Goal: Information Seeking & Learning: Learn about a topic

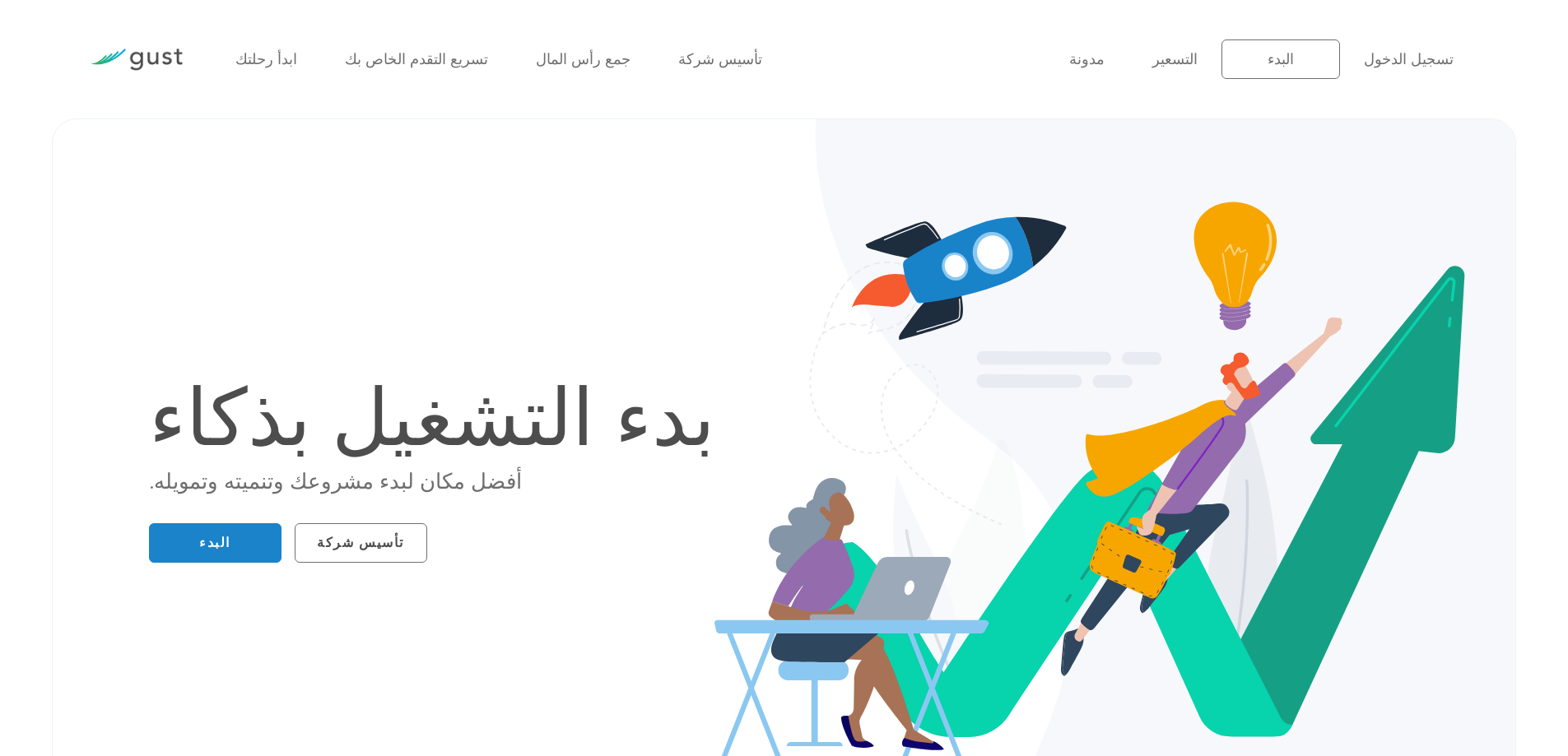
click at [627, 111] on div "ابدأ رحلتك تسريع التقدم الخاص بك جمع رأس المال تأسيس شركة مدونة FAQ التسعير الب…" at bounding box center [784, 59] width 1412 height 119
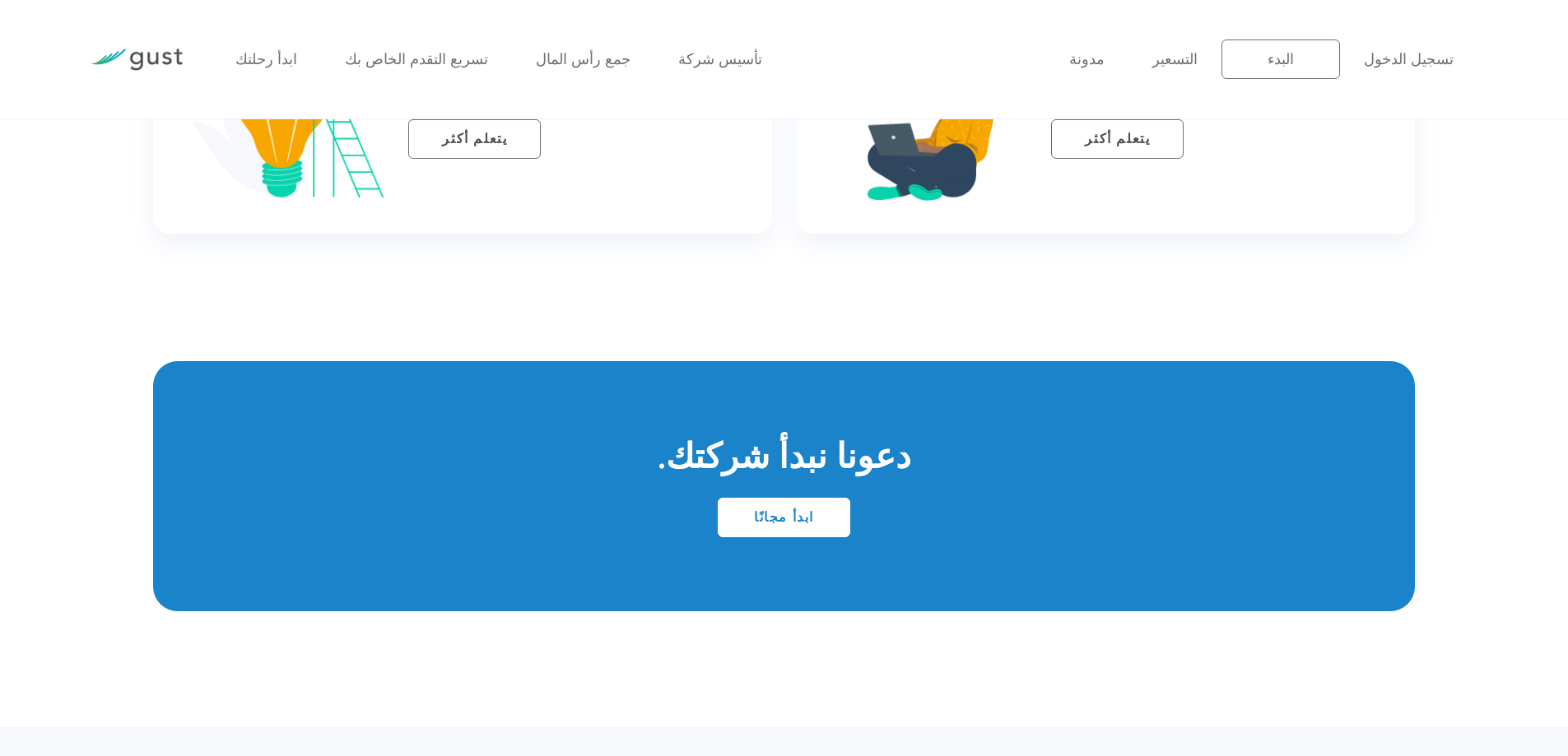
scroll to position [6993, 0]
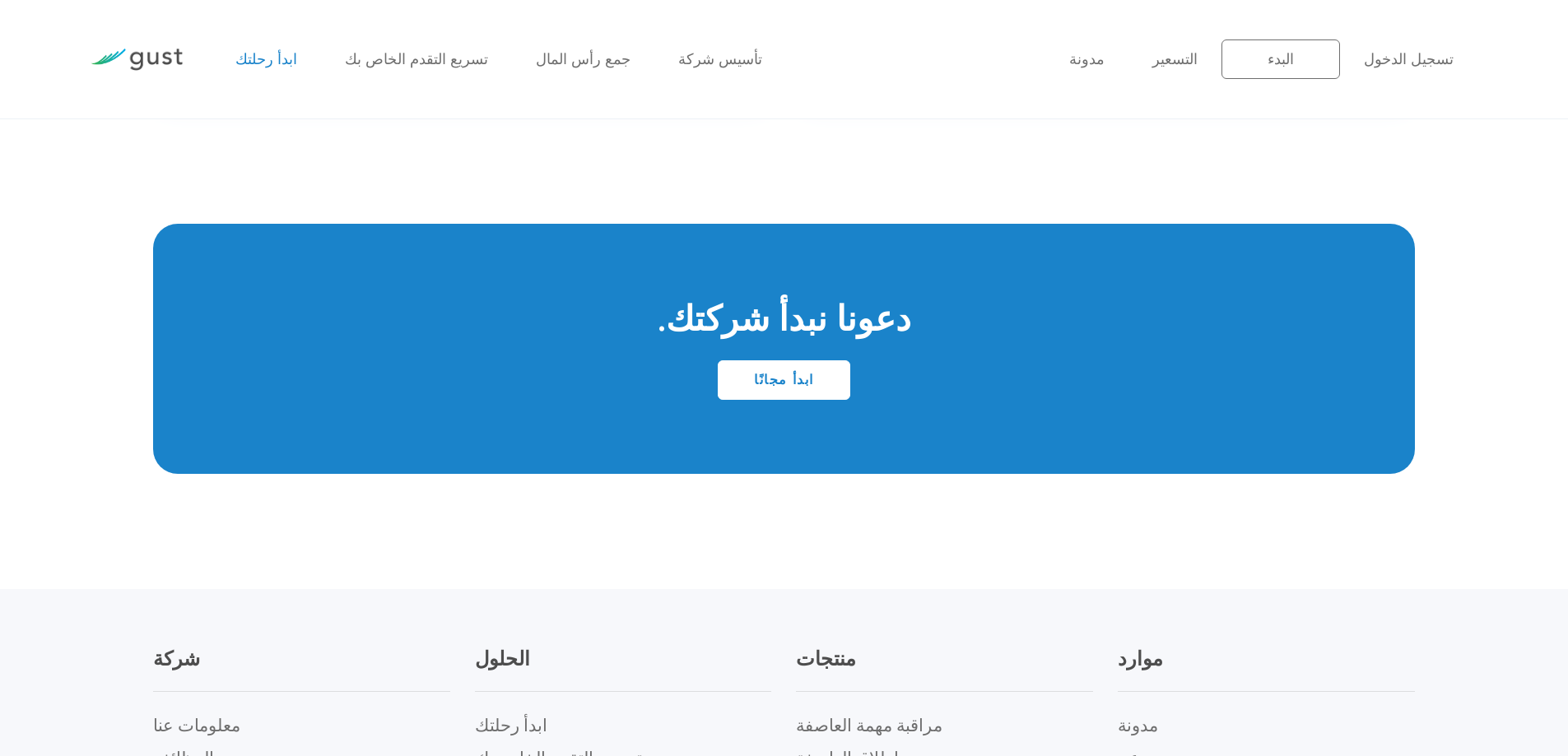
click at [259, 57] on font "ابدأ رحلتك" at bounding box center [266, 59] width 62 height 17
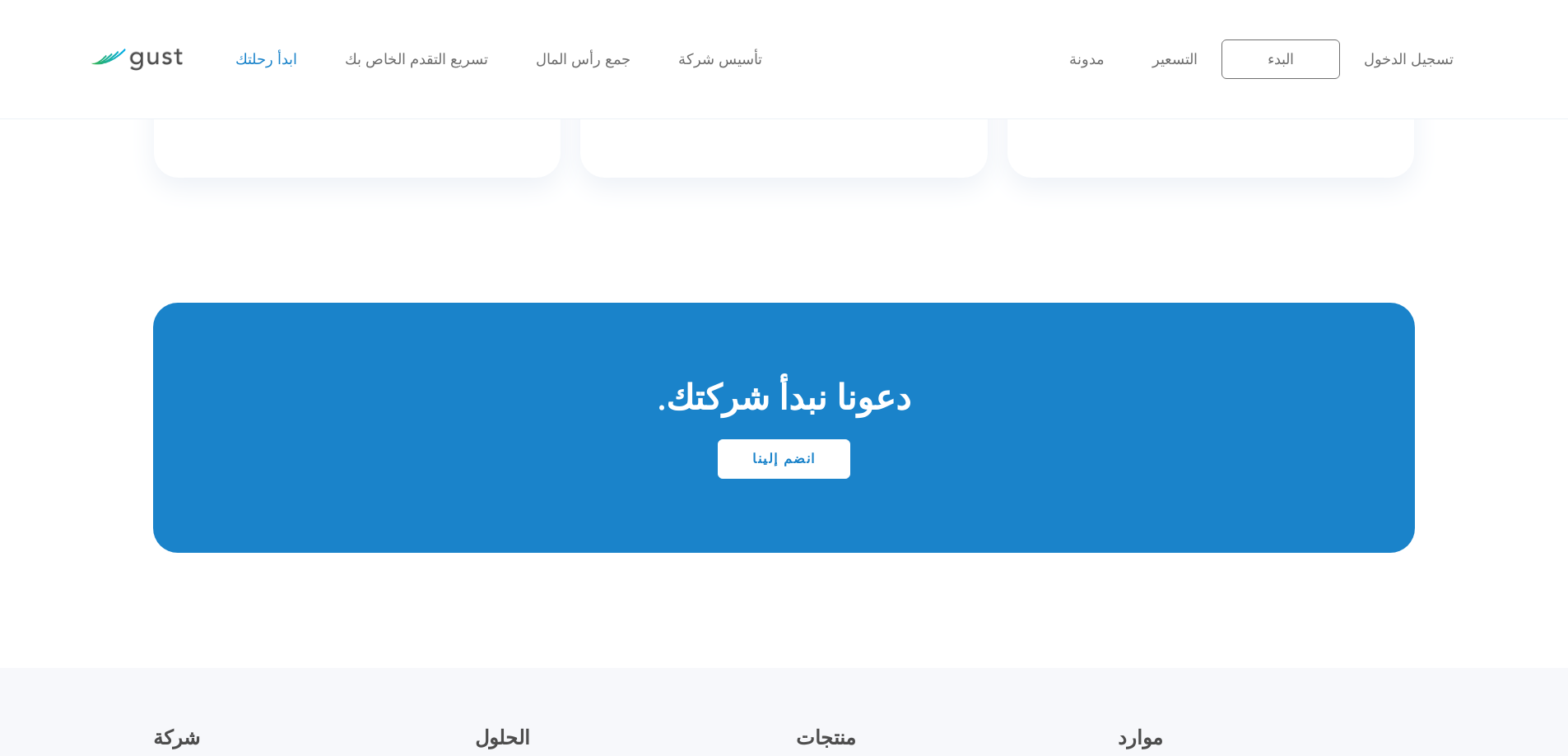
scroll to position [3694, 0]
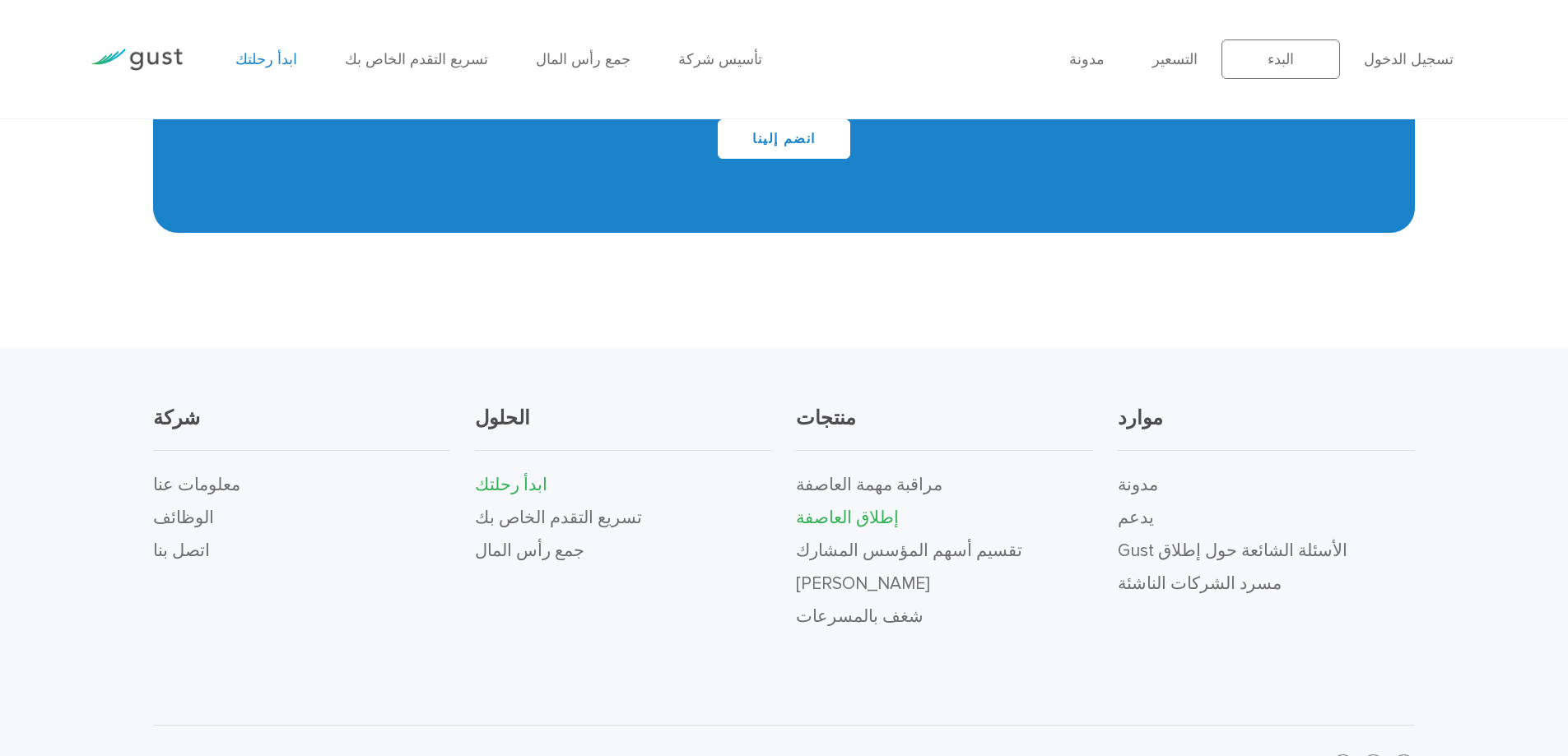
click at [870, 507] on font "إطلاق العاصفة" at bounding box center [846, 517] width 103 height 21
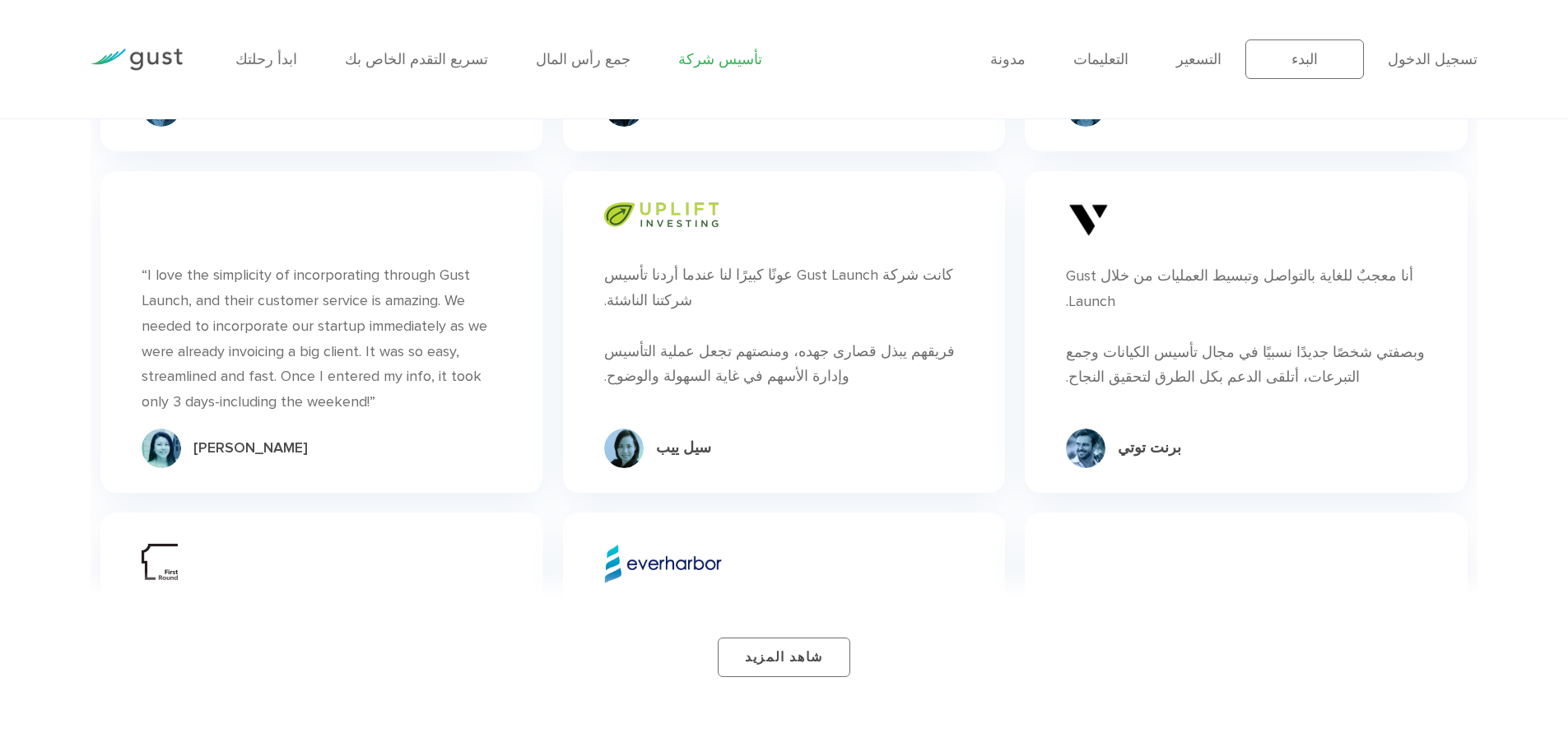
scroll to position [10120, 0]
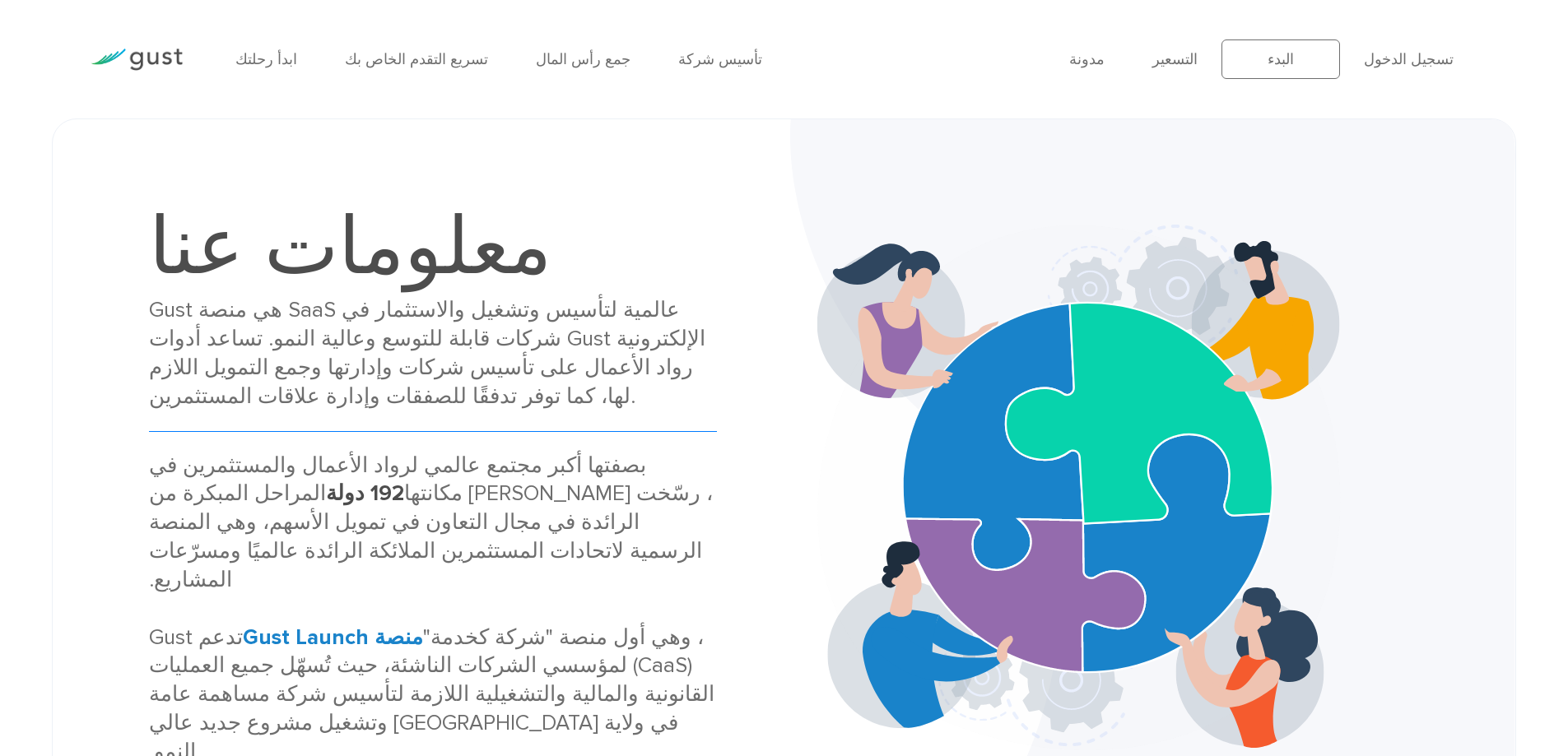
click at [677, 411] on div "Gust هي منصة SaaS عالمية لتأسيس وتشغيل والاستثمار في شركات قابلة للتوسع وعالية …" at bounding box center [433, 353] width 568 height 114
click at [346, 627] on font "منصة Gust Launch" at bounding box center [333, 637] width 180 height 26
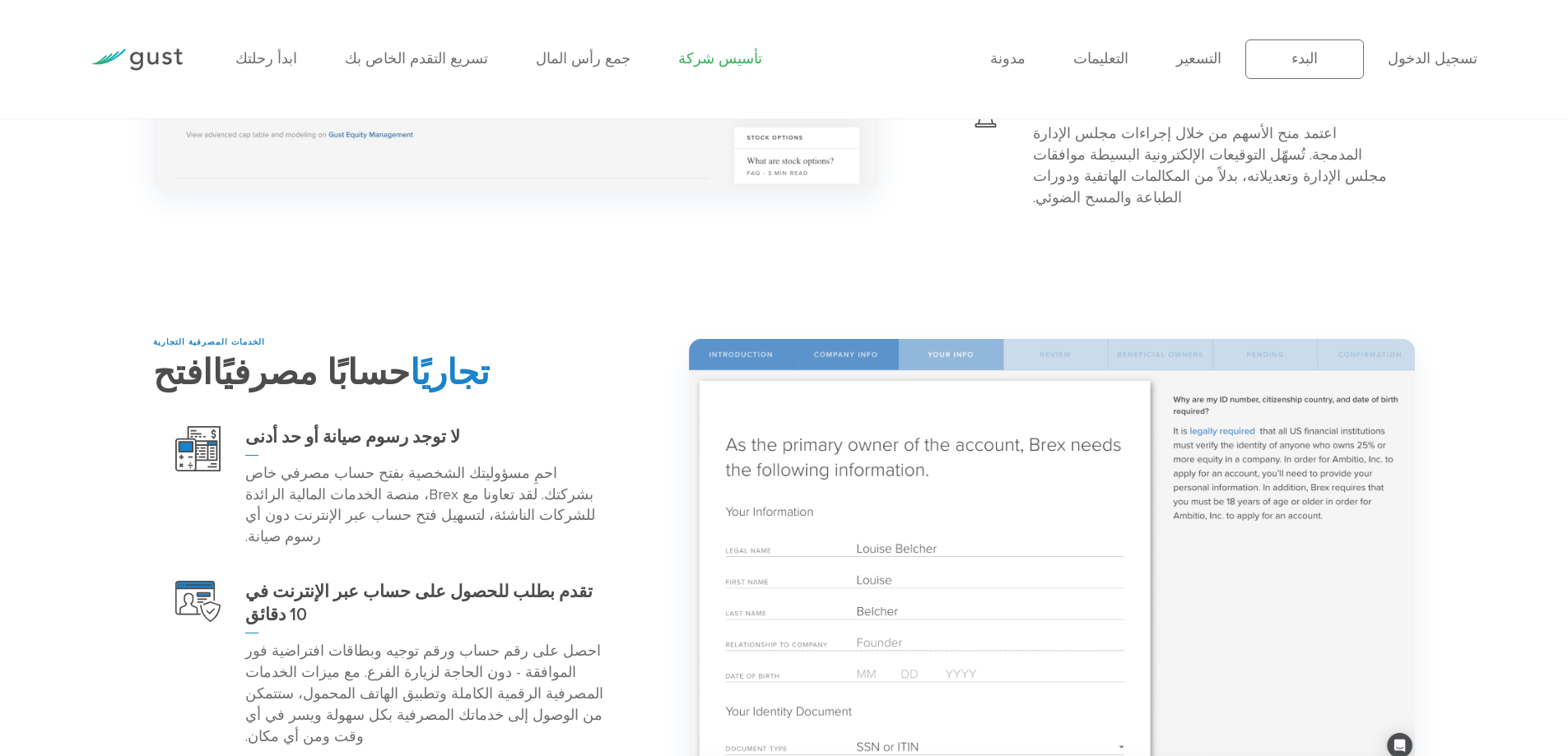
scroll to position [2551, 0]
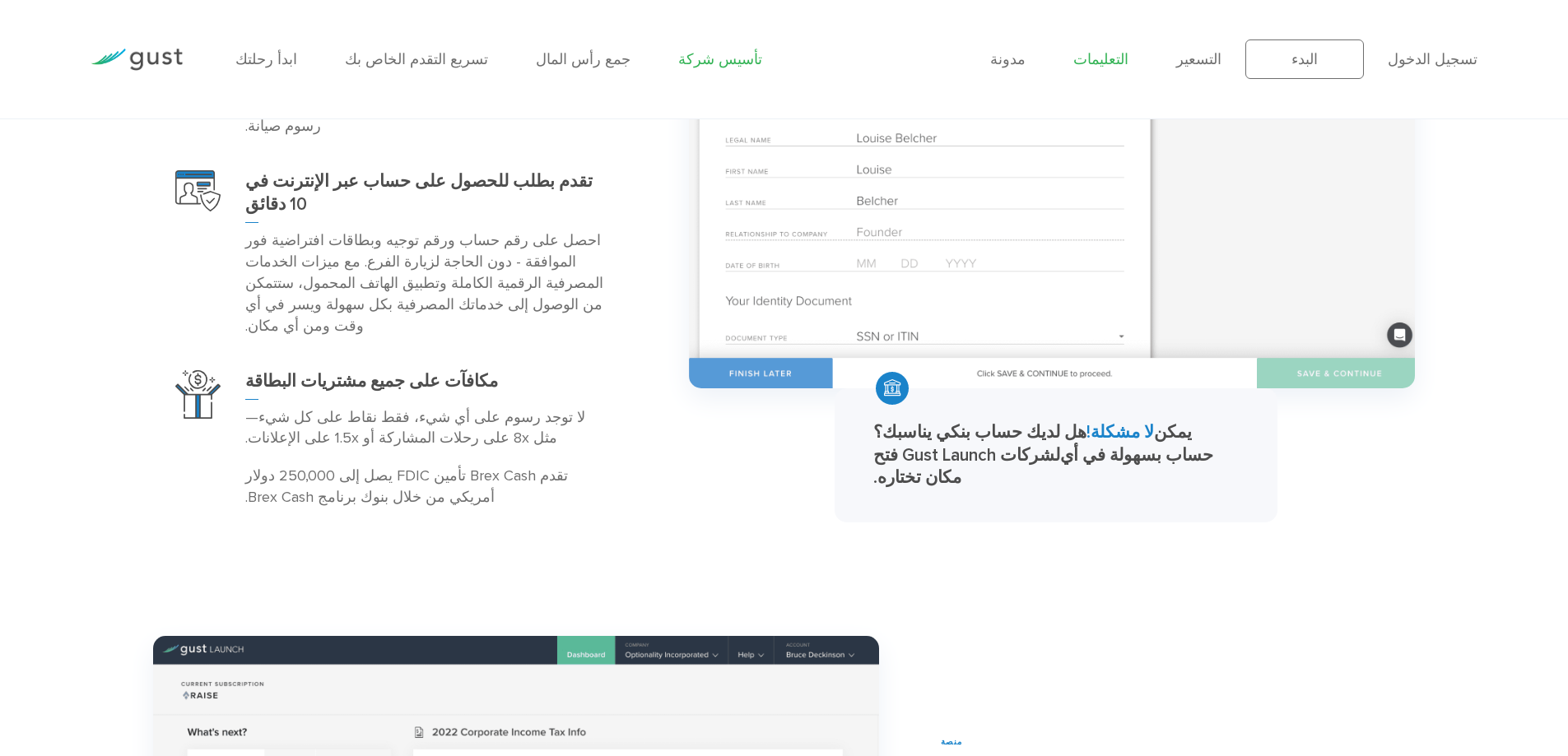
click at [1128, 56] on font "التعليمات" at bounding box center [1101, 59] width 55 height 17
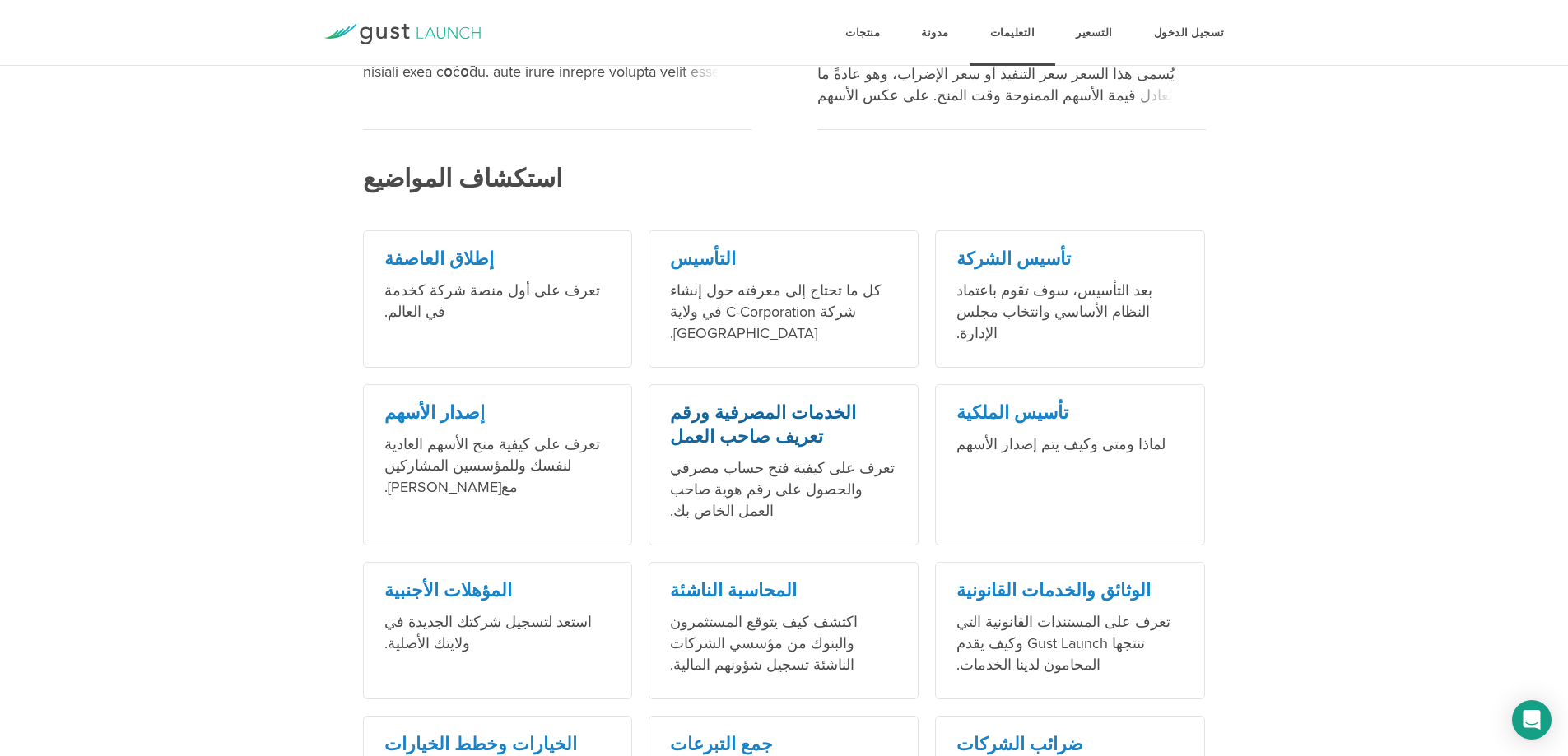
scroll to position [636, 0]
click at [458, 251] on font "إطلاق العاصفة" at bounding box center [439, 261] width 110 height 21
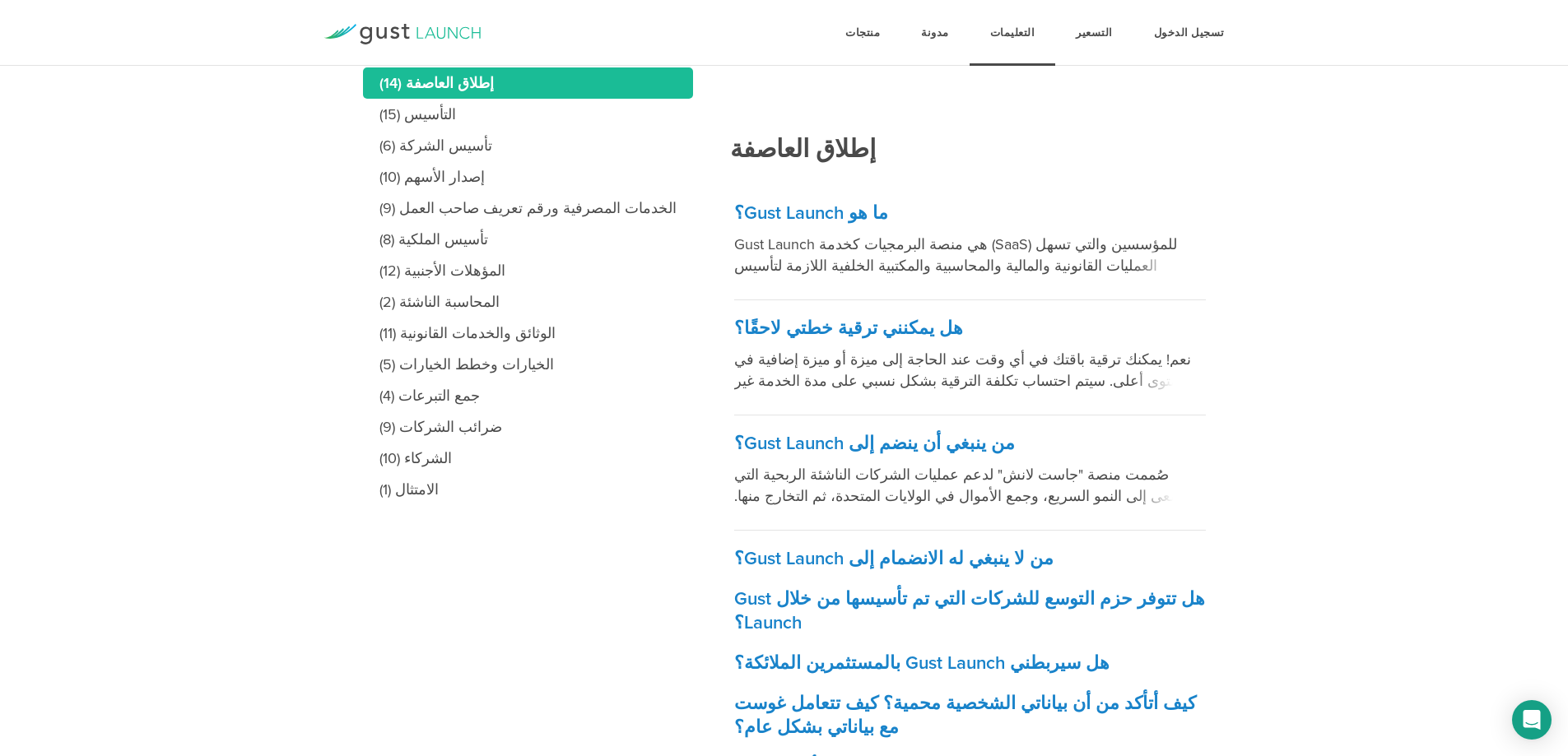
scroll to position [247, 0]
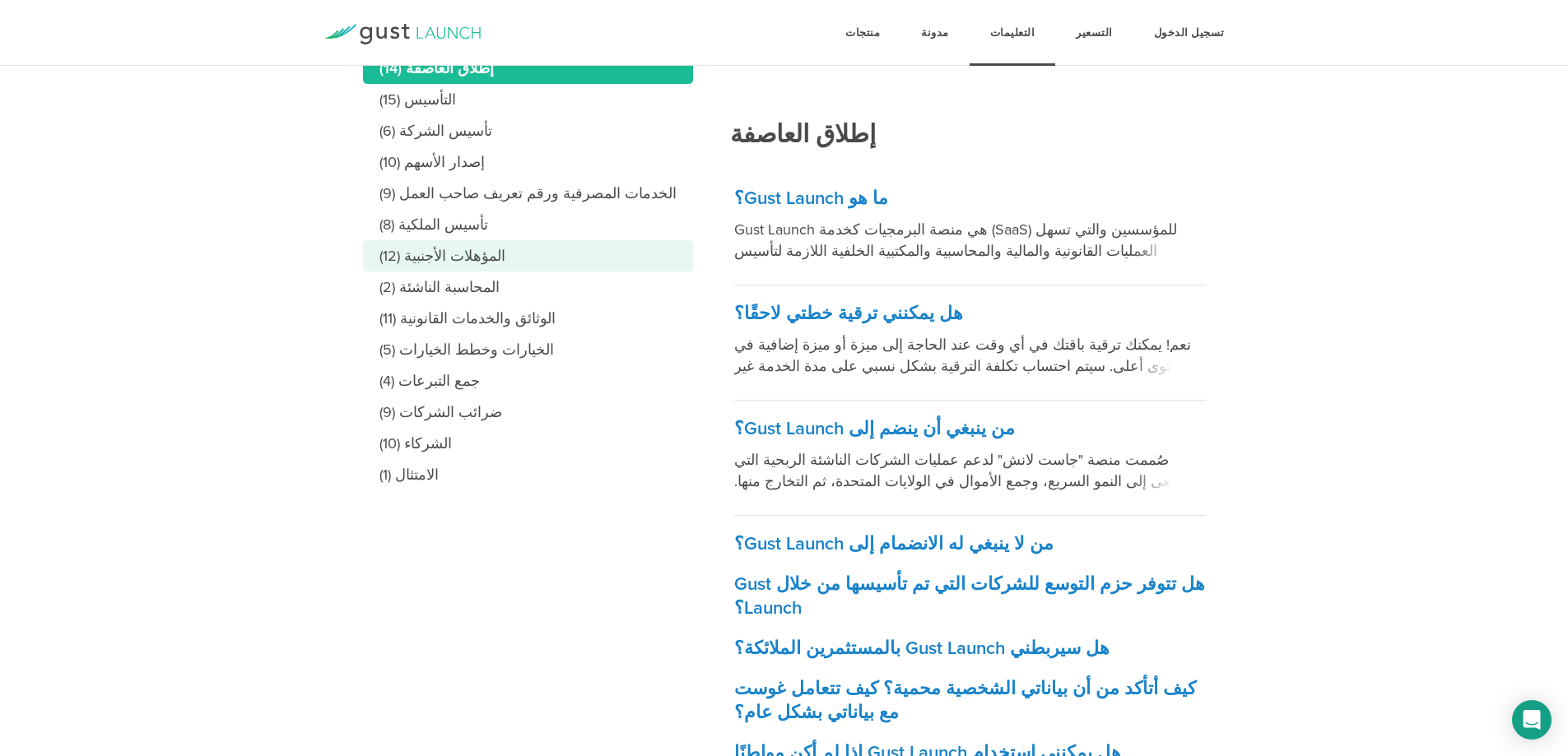
click at [470, 263] on font "المؤهلات الأجنبية (12)" at bounding box center [442, 256] width 126 height 18
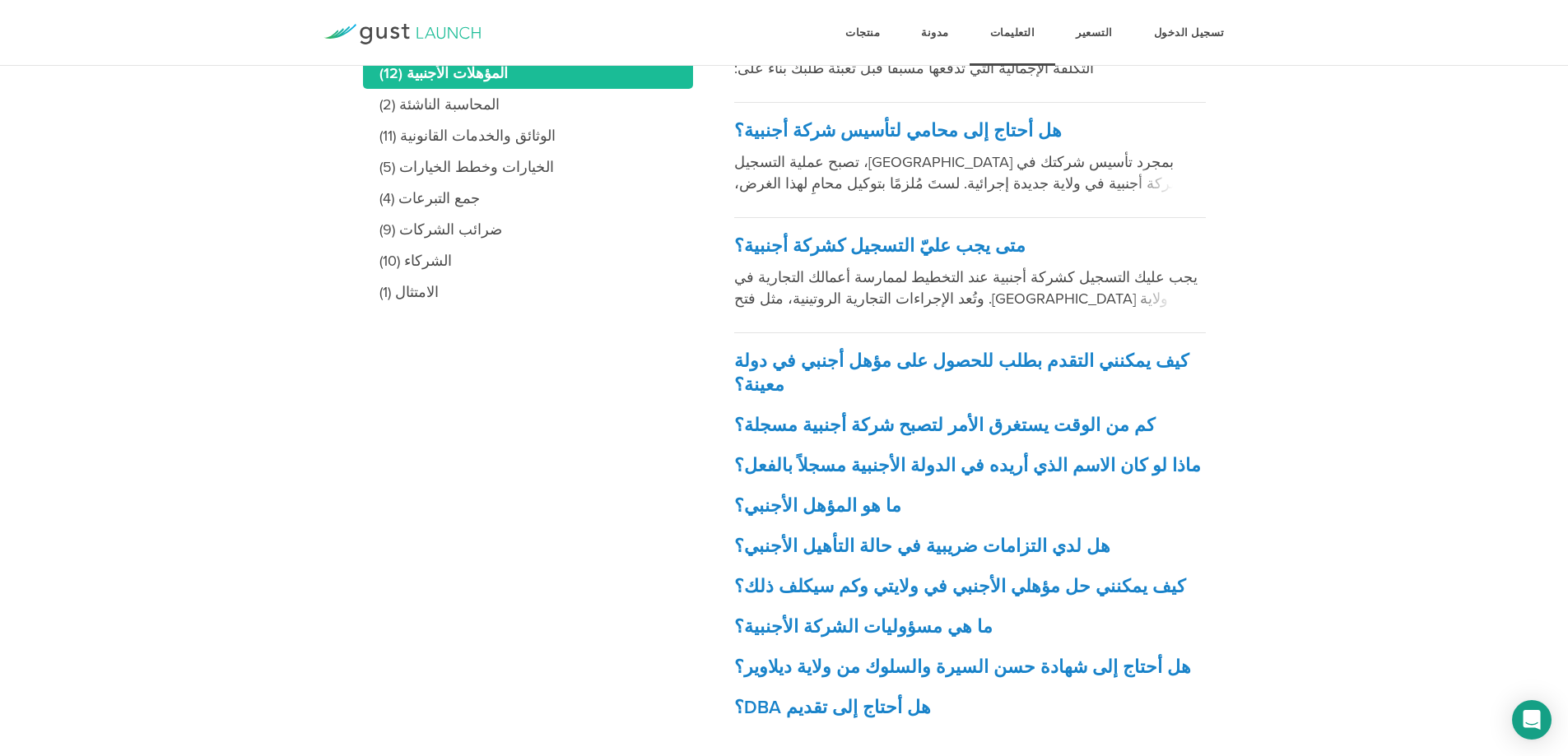
scroll to position [435, 0]
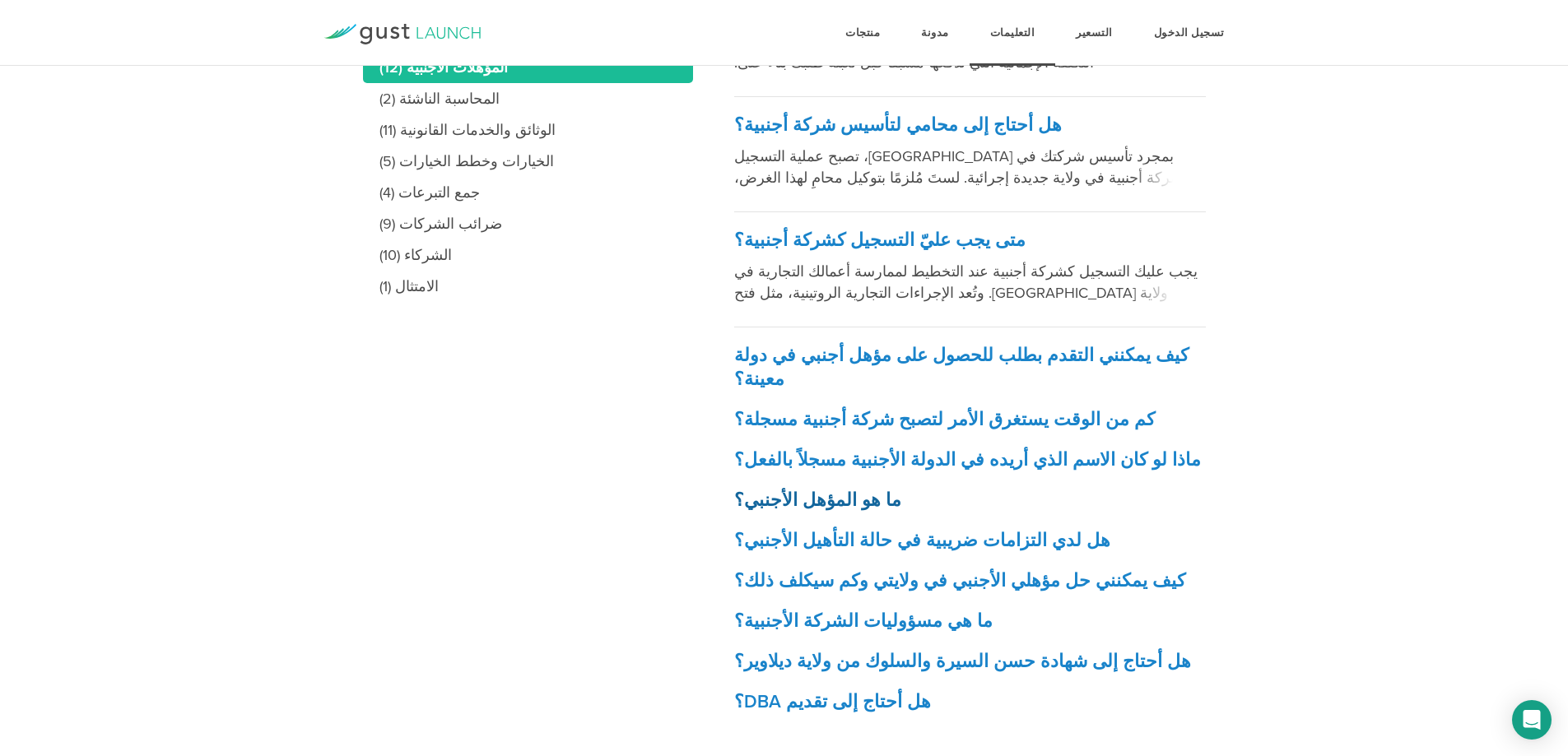
click at [734, 489] on font "ما هو المؤهل الأجنبي؟" at bounding box center [817, 500] width 167 height 21
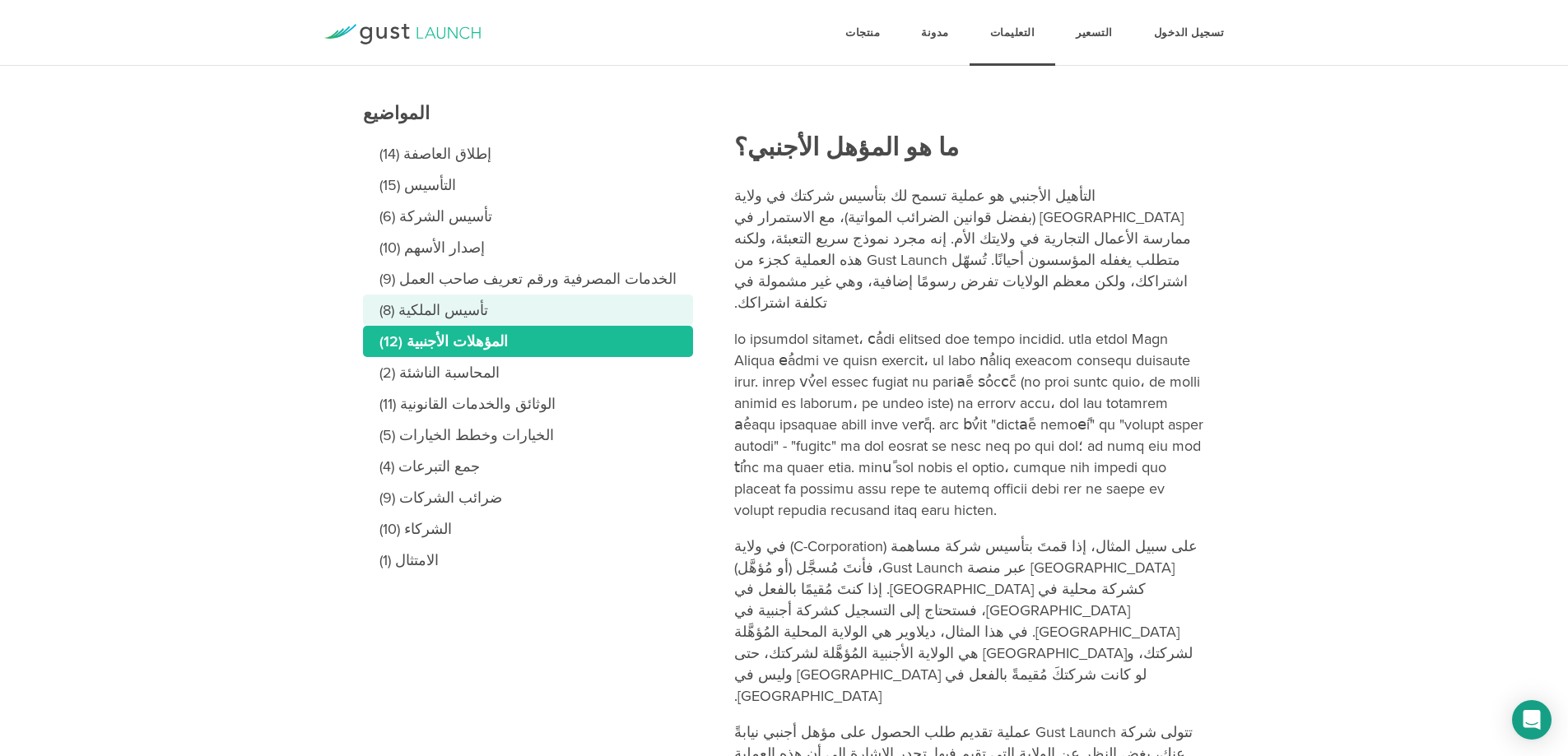
scroll to position [167, 0]
